Goal: Task Accomplishment & Management: Complete application form

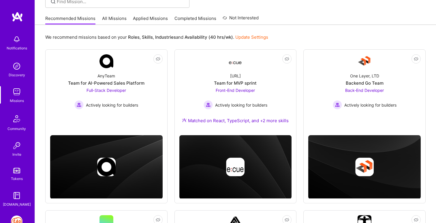
scroll to position [49, 0]
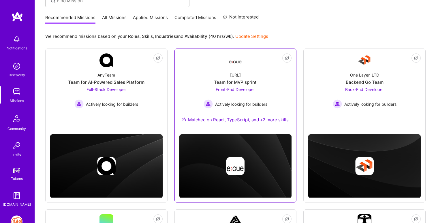
click at [270, 121] on div "Matched on React, TypeScript, and +2 more skills" at bounding box center [235, 119] width 107 height 6
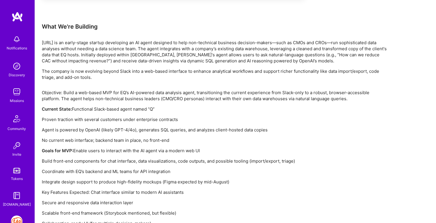
scroll to position [368, 0]
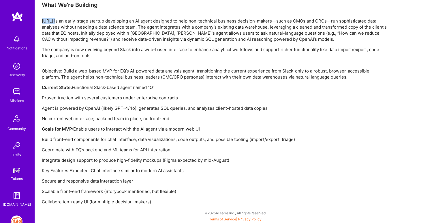
drag, startPoint x: 41, startPoint y: 22, endPoint x: 58, endPoint y: 22, distance: 16.7
copy p "[URL]"
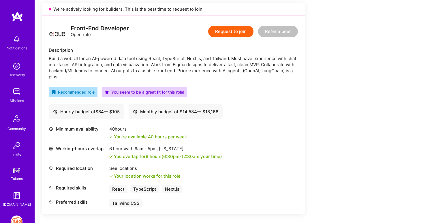
scroll to position [132, 0]
click at [243, 34] on button "Request to join" at bounding box center [230, 32] width 45 height 12
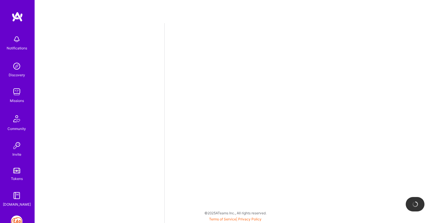
select select "IN"
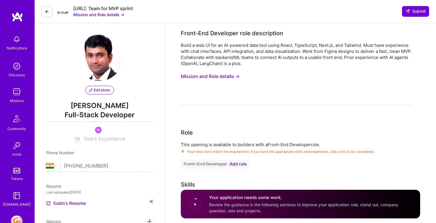
click at [234, 167] on button "Front-End Developer Add role" at bounding box center [215, 163] width 69 height 9
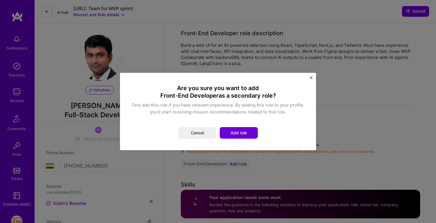
click at [234, 124] on div "Are you sure you want to add Front-End Developer as a secondary role? Only add …" at bounding box center [217, 111] width 173 height 54
click at [236, 130] on button "Add role" at bounding box center [239, 133] width 38 height 12
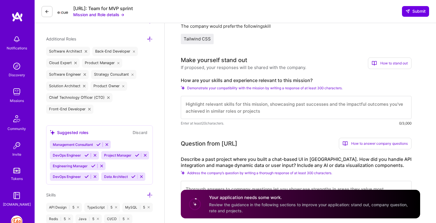
scroll to position [206, 0]
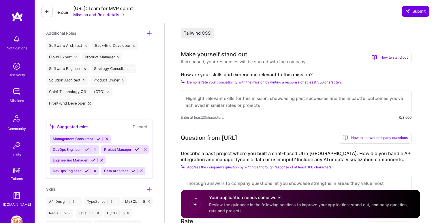
click at [248, 108] on textarea at bounding box center [296, 101] width 231 height 23
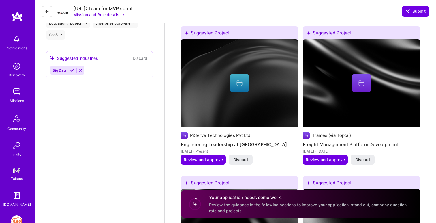
scroll to position [788, 0]
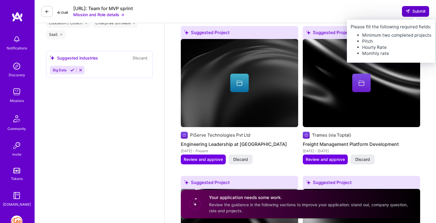
click at [416, 12] on span "Submit" at bounding box center [415, 11] width 20 height 6
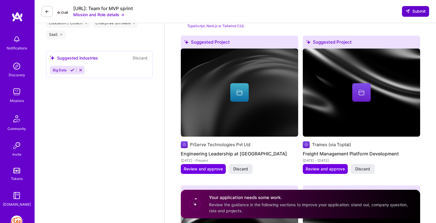
click at [416, 12] on span "Submit" at bounding box center [415, 11] width 20 height 6
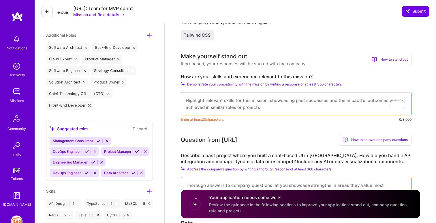
scroll to position [220, 0]
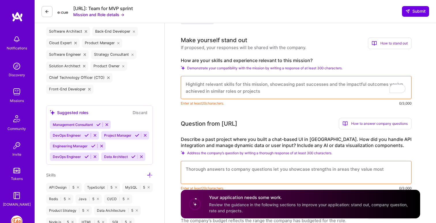
click at [276, 84] on textarea "To enrich screen reader interactions, please activate Accessibility in Grammarl…" at bounding box center [296, 87] width 231 height 23
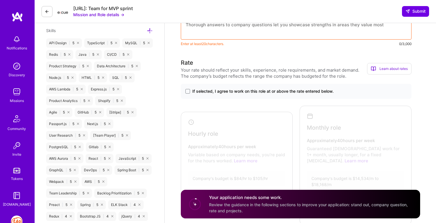
scroll to position [365, 0]
click at [188, 91] on span at bounding box center [187, 90] width 5 height 5
click at [0, 0] on input "If selected, I agree to work on this role at or above the rate entered below." at bounding box center [0, 0] width 0 height 0
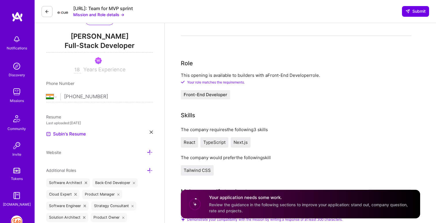
scroll to position [0, 0]
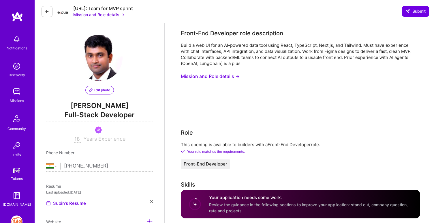
click at [15, 25] on div "Notifications Discovery Missions Community Invite Tokens [DOMAIN_NAME]" at bounding box center [17, 109] width 35 height 195
click at [16, 16] on img at bounding box center [18, 17] width 12 height 10
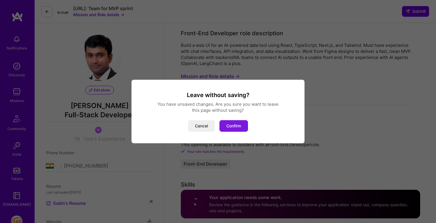
click at [241, 126] on button "Confirm" at bounding box center [233, 126] width 29 height 12
